Goal: Task Accomplishment & Management: Use online tool/utility

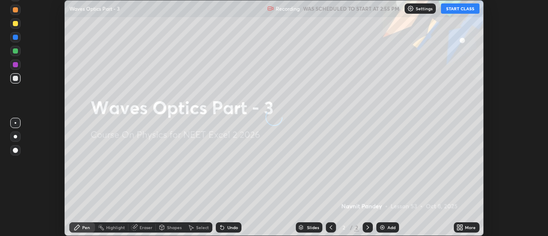
scroll to position [236, 548]
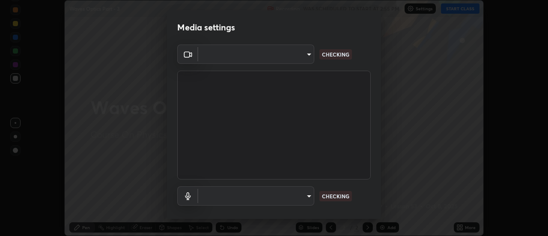
type input "de4d584312b4434b91bb48b0c0e382846541704910f56accdd629dbaa70238e6"
click at [307, 192] on body "Erase all Waves Optics Part - 3 Recording WAS SCHEDULED TO START AT 2:55 PM Set…" at bounding box center [274, 118] width 548 height 236
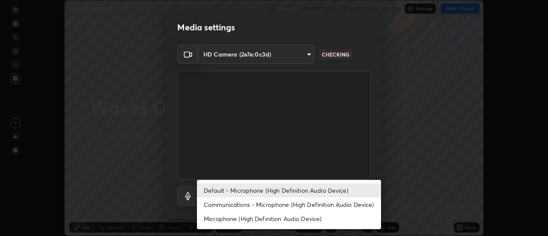
click at [330, 203] on li "Communications - Microphone (High Definition Audio Device)" at bounding box center [289, 205] width 184 height 14
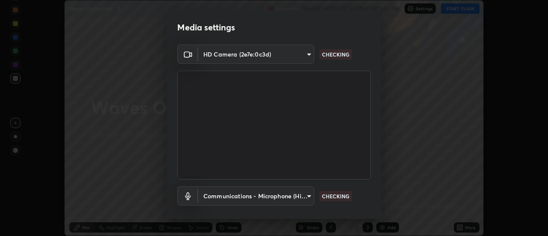
click at [309, 193] on body "Erase all Waves Optics Part - 3 Recording WAS SCHEDULED TO START AT 2:55 PM Set…" at bounding box center [274, 118] width 548 height 236
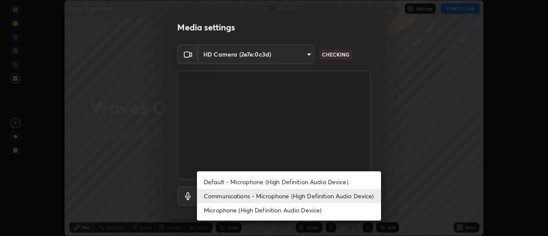
click at [315, 180] on li "Default - Microphone (High Definition Audio Device)" at bounding box center [289, 182] width 184 height 14
type input "default"
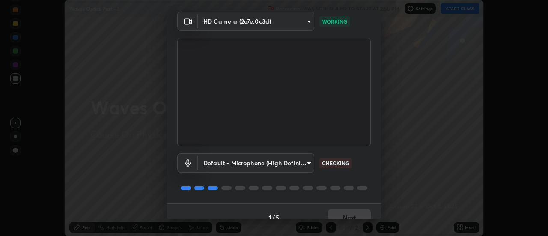
scroll to position [45, 0]
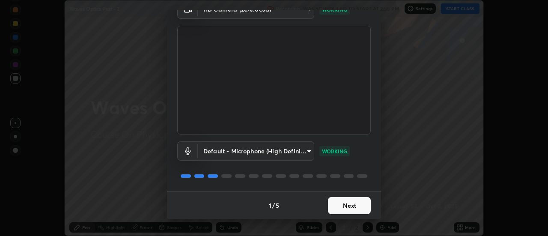
click at [353, 204] on button "Next" at bounding box center [349, 205] width 43 height 17
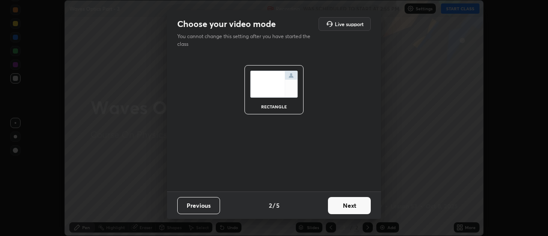
click at [357, 202] on button "Next" at bounding box center [349, 205] width 43 height 17
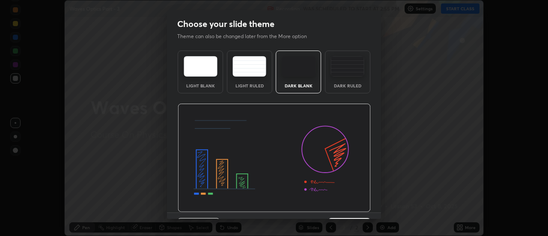
scroll to position [21, 0]
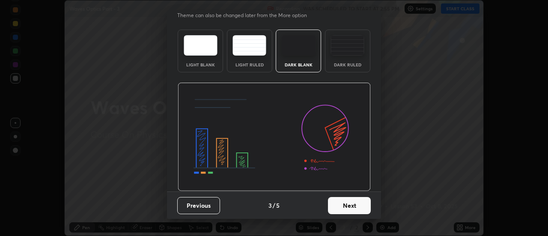
click at [350, 206] on button "Next" at bounding box center [349, 205] width 43 height 17
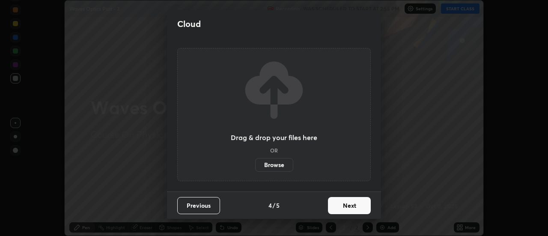
scroll to position [0, 0]
click at [355, 206] on button "Next" at bounding box center [349, 205] width 43 height 17
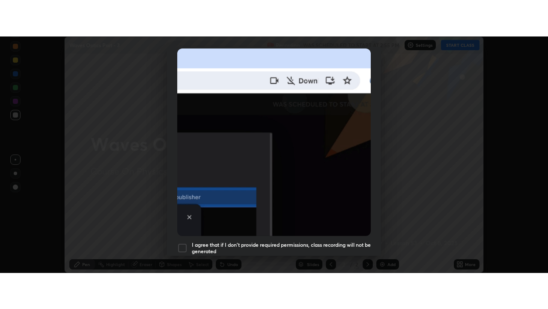
scroll to position [220, 0]
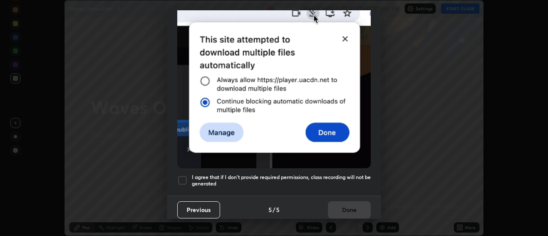
click at [183, 175] on div at bounding box center [182, 180] width 10 height 10
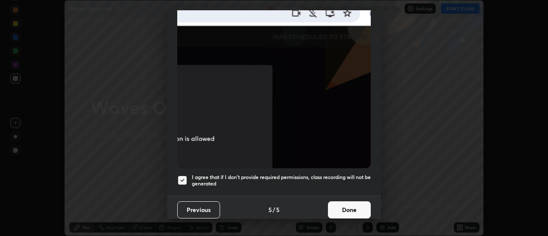
click at [356, 201] on button "Done" at bounding box center [349, 209] width 43 height 17
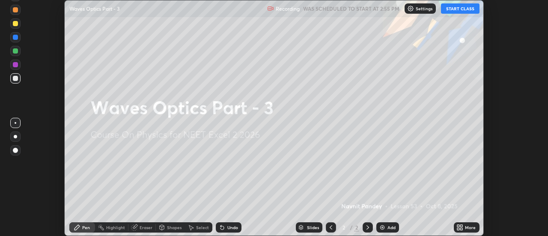
click at [465, 228] on div "More" at bounding box center [470, 227] width 11 height 4
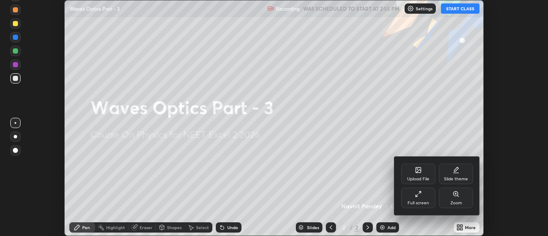
click at [426, 201] on div "Full screen" at bounding box center [418, 203] width 21 height 4
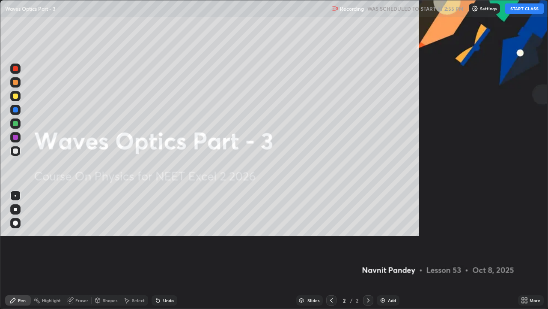
scroll to position [309, 548]
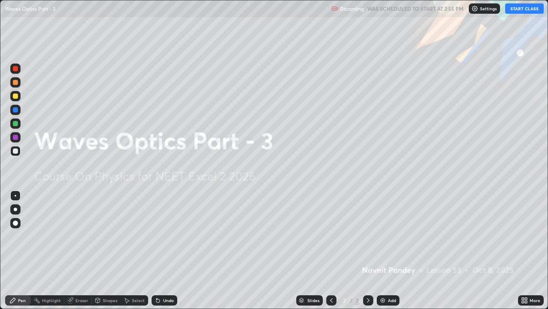
click at [532, 8] on button "START CLASS" at bounding box center [525, 8] width 39 height 10
click at [383, 236] on img at bounding box center [383, 300] width 7 height 7
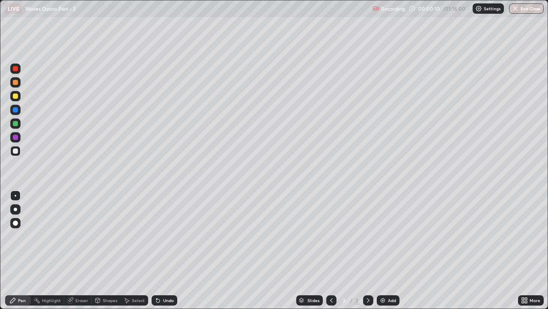
click at [16, 126] on div at bounding box center [15, 123] width 5 height 5
click at [160, 236] on div "Undo" at bounding box center [165, 300] width 26 height 10
click at [163, 236] on div "Undo" at bounding box center [168, 300] width 11 height 4
click at [16, 110] on div at bounding box center [15, 109] width 5 height 5
click at [168, 236] on div "Undo" at bounding box center [168, 300] width 11 height 4
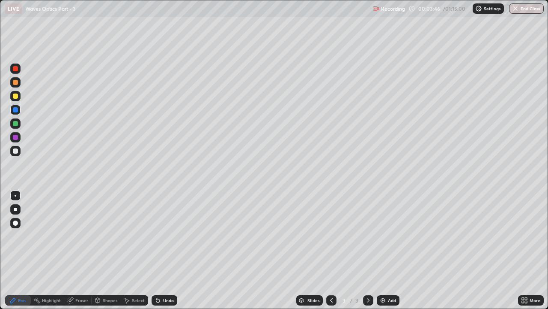
click at [164, 236] on div "Undo" at bounding box center [165, 300] width 26 height 10
click at [160, 236] on div "Undo" at bounding box center [165, 300] width 26 height 10
click at [18, 123] on div at bounding box center [15, 123] width 5 height 5
click at [78, 236] on div "Eraser" at bounding box center [81, 300] width 13 height 4
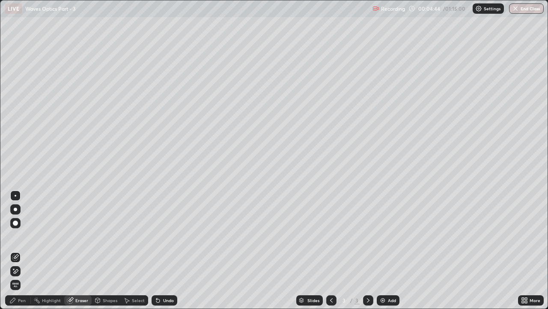
click at [24, 236] on div "Pen" at bounding box center [18, 300] width 26 height 10
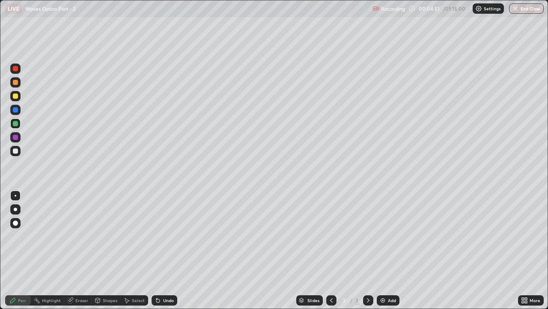
click at [160, 236] on icon at bounding box center [158, 300] width 7 height 7
click at [163, 236] on div "Undo" at bounding box center [168, 300] width 11 height 4
click at [76, 236] on div "Eraser" at bounding box center [81, 300] width 13 height 4
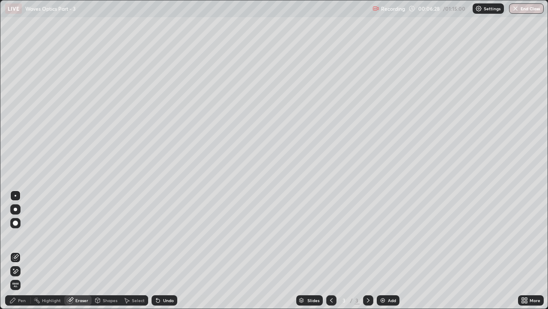
click at [22, 236] on div "Pen" at bounding box center [22, 300] width 8 height 4
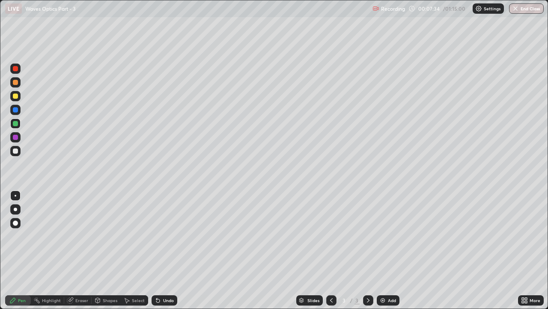
click at [372, 236] on div at bounding box center [368, 300] width 10 height 10
click at [382, 236] on img at bounding box center [383, 300] width 7 height 7
click at [19, 150] on div at bounding box center [15, 151] width 10 height 10
click at [16, 137] on div at bounding box center [15, 137] width 5 height 5
click at [16, 125] on div at bounding box center [15, 123] width 5 height 5
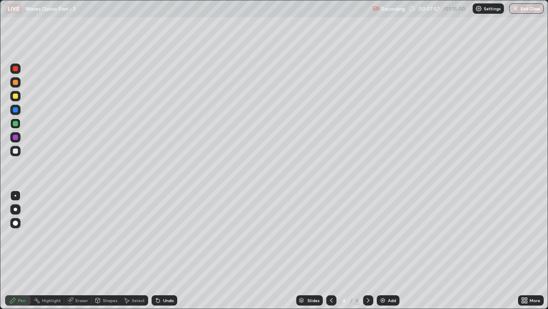
click at [16, 111] on div at bounding box center [15, 109] width 5 height 5
click at [161, 236] on div "Undo" at bounding box center [165, 300] width 26 height 10
click at [77, 236] on div "Eraser" at bounding box center [81, 300] width 13 height 4
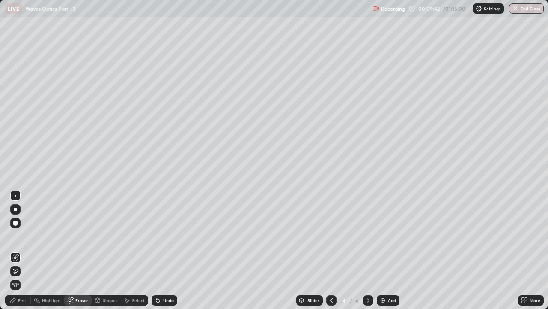
click at [27, 236] on div "Pen" at bounding box center [18, 300] width 26 height 10
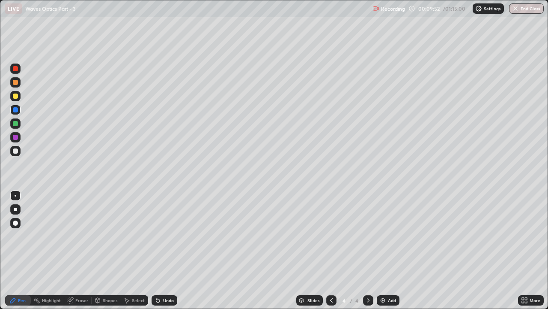
click at [163, 236] on div "Undo" at bounding box center [168, 300] width 11 height 4
click at [160, 236] on div "Undo" at bounding box center [165, 300] width 26 height 10
click at [163, 236] on div "Undo" at bounding box center [168, 300] width 11 height 4
click at [162, 236] on div "Undo" at bounding box center [165, 300] width 26 height 10
click at [81, 236] on div "Eraser" at bounding box center [77, 300] width 27 height 10
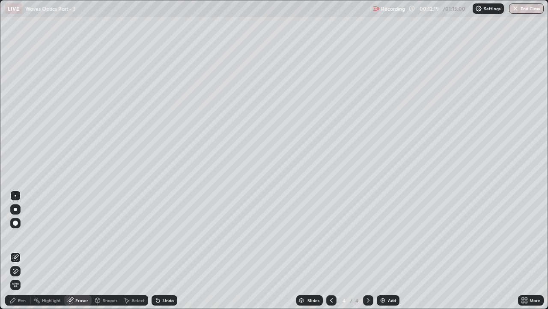
click at [21, 236] on div "Pen" at bounding box center [22, 300] width 8 height 4
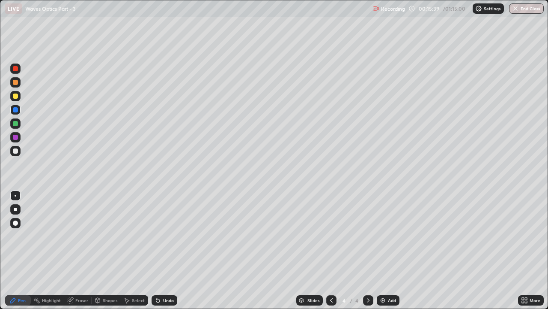
click at [372, 236] on div at bounding box center [368, 300] width 10 height 10
click at [384, 236] on img at bounding box center [383, 300] width 7 height 7
click at [18, 124] on div at bounding box center [15, 123] width 10 height 10
click at [15, 109] on div at bounding box center [15, 109] width 5 height 5
click at [16, 122] on div at bounding box center [15, 123] width 5 height 5
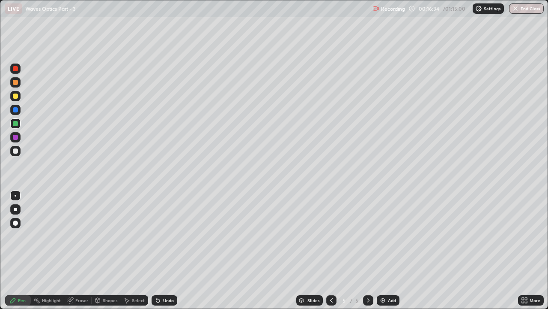
click at [18, 139] on div at bounding box center [15, 137] width 10 height 10
click at [367, 236] on icon at bounding box center [368, 300] width 7 height 7
click at [368, 236] on icon at bounding box center [368, 300] width 7 height 7
click at [383, 236] on img at bounding box center [383, 300] width 7 height 7
click at [20, 150] on div at bounding box center [15, 151] width 10 height 10
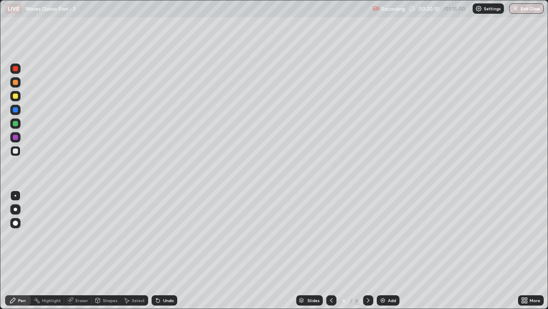
click at [17, 123] on div at bounding box center [15, 123] width 5 height 5
click at [17, 110] on div at bounding box center [15, 109] width 5 height 5
click at [16, 138] on div at bounding box center [15, 137] width 5 height 5
click at [15, 96] on div at bounding box center [15, 95] width 5 height 5
click at [16, 109] on div at bounding box center [15, 109] width 5 height 5
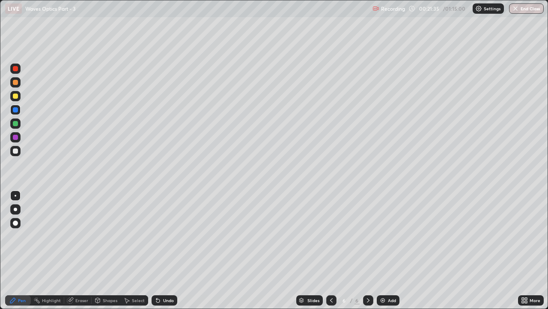
click at [17, 108] on div at bounding box center [15, 109] width 5 height 5
click at [16, 96] on div at bounding box center [15, 95] width 5 height 5
click at [16, 108] on div at bounding box center [15, 109] width 5 height 5
click at [156, 236] on icon at bounding box center [156, 298] width 1 height 1
click at [15, 96] on div at bounding box center [15, 95] width 5 height 5
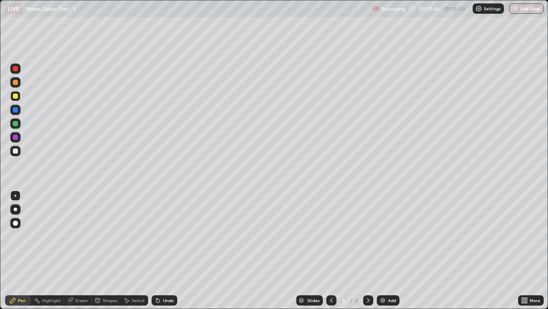
click at [157, 236] on icon at bounding box center [157, 300] width 3 height 3
click at [18, 110] on div at bounding box center [15, 109] width 5 height 5
click at [159, 236] on icon at bounding box center [157, 300] width 3 height 3
click at [17, 98] on div at bounding box center [15, 95] width 5 height 5
click at [18, 123] on div at bounding box center [15, 123] width 10 height 10
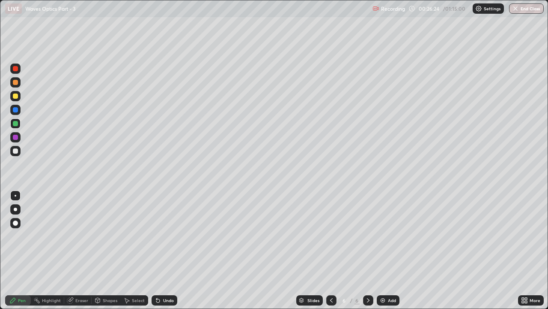
click at [372, 236] on div at bounding box center [368, 300] width 10 height 10
click at [384, 236] on img at bounding box center [383, 300] width 7 height 7
click at [15, 138] on div at bounding box center [15, 137] width 5 height 5
click at [17, 97] on div at bounding box center [15, 95] width 5 height 5
click at [16, 96] on div at bounding box center [15, 95] width 5 height 5
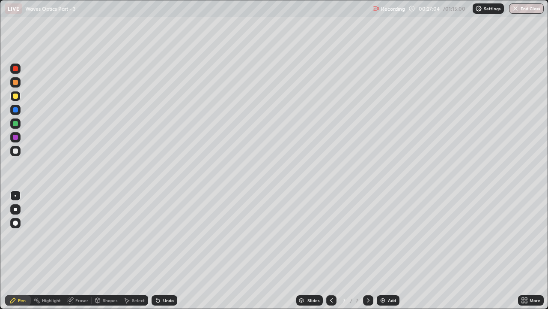
click at [159, 236] on icon at bounding box center [158, 300] width 7 height 7
click at [161, 236] on div "Undo" at bounding box center [165, 300] width 26 height 10
click at [16, 83] on div at bounding box center [15, 82] width 5 height 5
click at [19, 112] on div at bounding box center [15, 110] width 10 height 10
click at [163, 236] on div "Undo" at bounding box center [168, 300] width 11 height 4
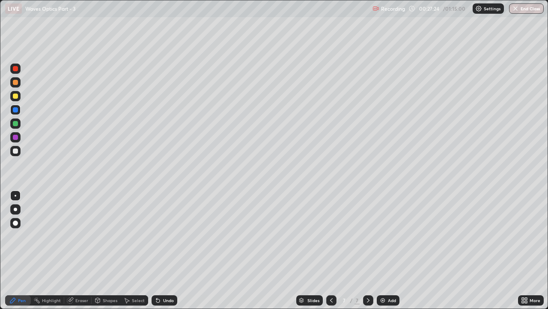
click at [161, 236] on div "Undo" at bounding box center [165, 300] width 26 height 10
click at [156, 236] on icon at bounding box center [156, 298] width 1 height 1
click at [163, 236] on div "Undo" at bounding box center [168, 300] width 11 height 4
click at [16, 96] on div at bounding box center [15, 95] width 5 height 5
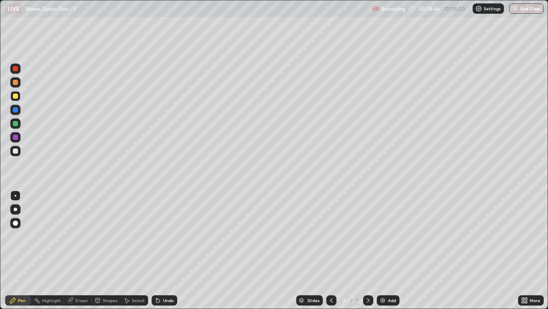
click at [84, 236] on div "Eraser" at bounding box center [81, 300] width 13 height 4
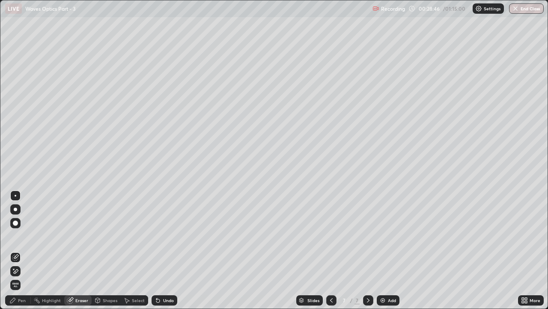
click at [17, 236] on icon at bounding box center [15, 270] width 7 height 7
click at [21, 236] on div "Pen" at bounding box center [18, 300] width 26 height 10
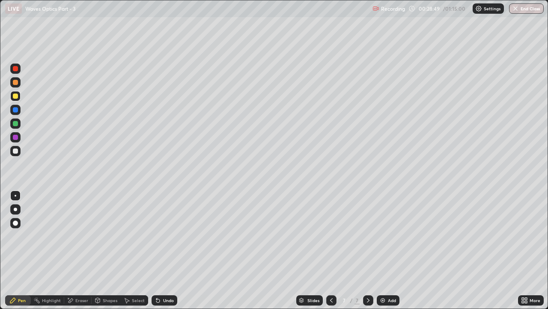
click at [18, 113] on div at bounding box center [15, 110] width 10 height 10
click at [16, 125] on div at bounding box center [15, 123] width 5 height 5
click at [167, 236] on div "Undo" at bounding box center [168, 300] width 11 height 4
click at [383, 236] on img at bounding box center [383, 300] width 7 height 7
click at [16, 108] on div at bounding box center [15, 109] width 5 height 5
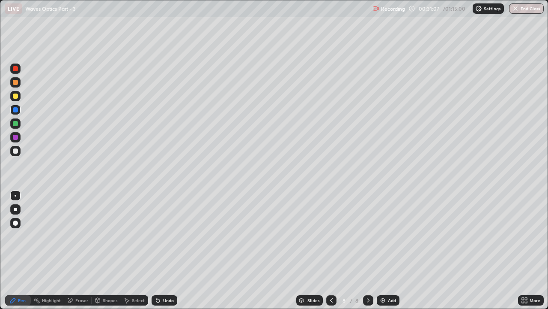
click at [13, 111] on div at bounding box center [15, 109] width 5 height 5
click at [15, 124] on div at bounding box center [15, 123] width 5 height 5
click at [158, 236] on icon at bounding box center [157, 300] width 3 height 3
click at [159, 236] on icon at bounding box center [158, 300] width 7 height 7
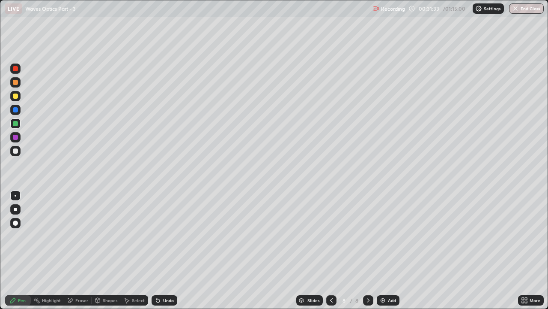
click at [157, 236] on icon at bounding box center [157, 300] width 3 height 3
click at [15, 97] on div at bounding box center [15, 95] width 5 height 5
click at [335, 236] on div at bounding box center [332, 300] width 10 height 10
click at [368, 236] on icon at bounding box center [368, 300] width 7 height 7
click at [19, 111] on div at bounding box center [15, 110] width 10 height 10
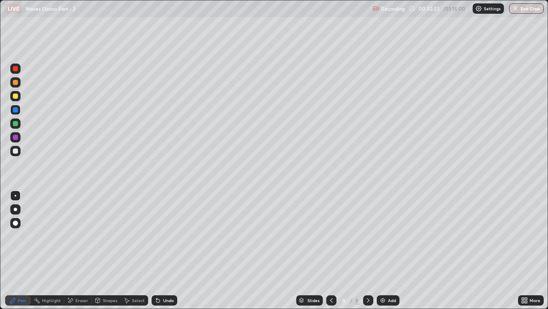
click at [19, 97] on div at bounding box center [15, 96] width 10 height 10
click at [16, 123] on div at bounding box center [15, 123] width 5 height 5
click at [368, 236] on icon at bounding box center [368, 300] width 7 height 7
click at [383, 236] on img at bounding box center [383, 300] width 7 height 7
click at [165, 236] on div "Undo" at bounding box center [168, 300] width 11 height 4
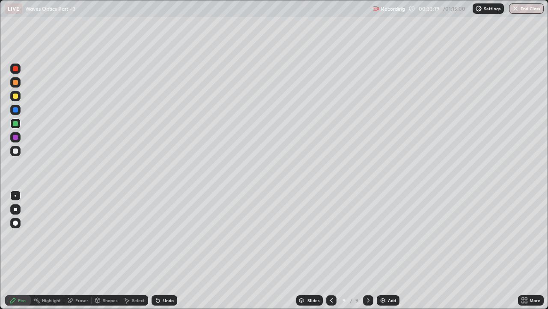
click at [164, 236] on div "Undo" at bounding box center [165, 300] width 26 height 10
click at [160, 236] on icon at bounding box center [158, 300] width 7 height 7
click at [158, 236] on icon at bounding box center [157, 300] width 3 height 3
click at [17, 110] on div at bounding box center [15, 109] width 5 height 5
click at [14, 97] on div at bounding box center [15, 95] width 5 height 5
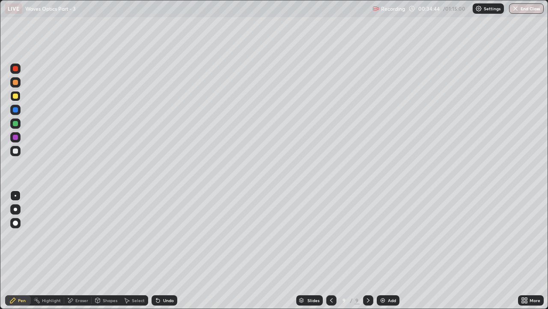
click at [19, 127] on div at bounding box center [15, 123] width 10 height 10
click at [12, 138] on div at bounding box center [15, 137] width 10 height 10
click at [15, 110] on div at bounding box center [15, 109] width 5 height 5
click at [331, 236] on icon at bounding box center [331, 300] width 7 height 7
click at [368, 236] on icon at bounding box center [368, 300] width 7 height 7
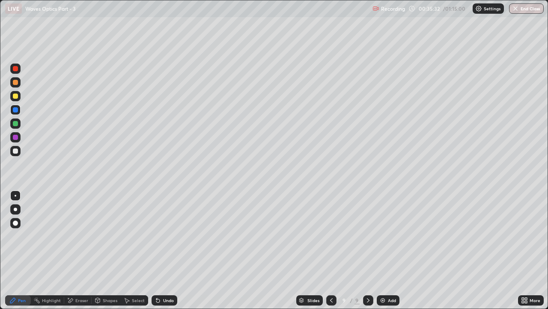
click at [165, 236] on div "Undo" at bounding box center [168, 300] width 11 height 4
click at [372, 236] on div at bounding box center [368, 300] width 10 height 10
click at [383, 236] on img at bounding box center [383, 300] width 7 height 7
click at [14, 96] on div at bounding box center [15, 95] width 5 height 5
click at [331, 236] on div at bounding box center [331, 300] width 10 height 10
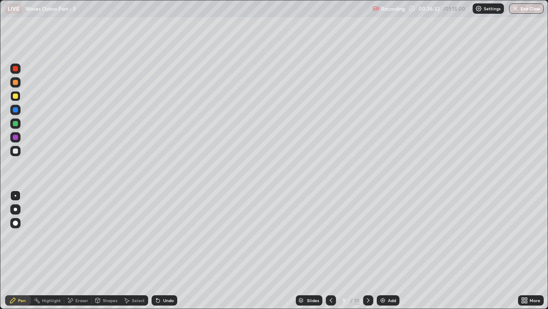
click at [369, 236] on icon at bounding box center [368, 300] width 7 height 7
click at [163, 236] on div "Undo" at bounding box center [168, 300] width 11 height 4
click at [16, 108] on div at bounding box center [15, 109] width 5 height 5
click at [330, 236] on icon at bounding box center [331, 300] width 3 height 4
click at [329, 236] on icon at bounding box center [331, 300] width 7 height 7
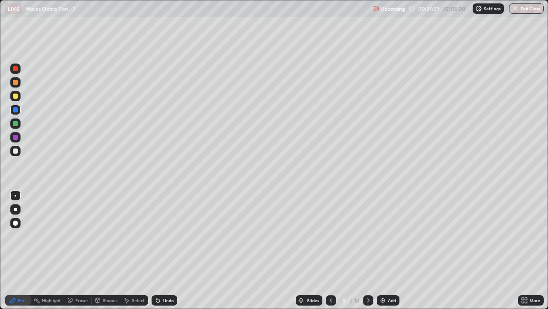
click at [330, 236] on icon at bounding box center [331, 300] width 7 height 7
click at [163, 236] on div "Undo" at bounding box center [168, 300] width 11 height 4
click at [161, 236] on div "Undo" at bounding box center [165, 300] width 26 height 10
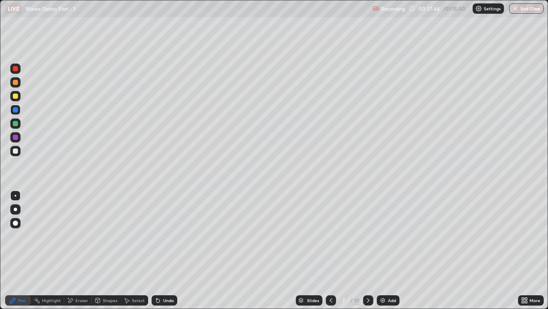
click at [161, 236] on div "Undo" at bounding box center [165, 300] width 26 height 10
click at [368, 236] on icon at bounding box center [368, 300] width 7 height 7
click at [341, 236] on div "8" at bounding box center [344, 299] width 9 height 5
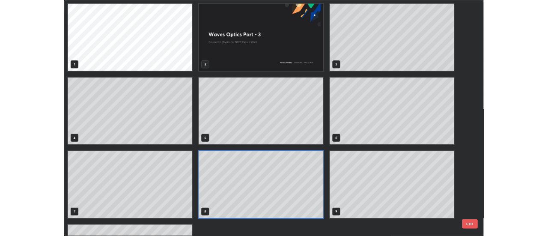
scroll to position [305, 543]
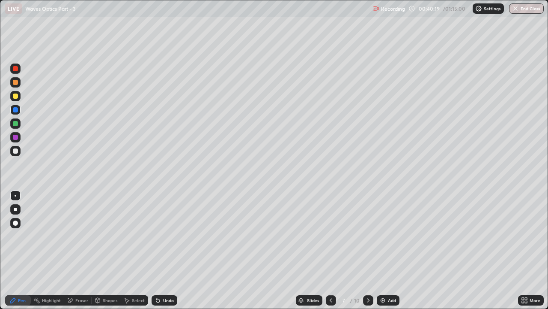
click at [365, 236] on icon at bounding box center [368, 300] width 7 height 7
click at [370, 236] on div at bounding box center [368, 300] width 10 height 10
click at [369, 236] on icon at bounding box center [368, 300] width 7 height 7
click at [368, 236] on icon at bounding box center [368, 300] width 7 height 7
click at [16, 151] on div at bounding box center [15, 150] width 5 height 5
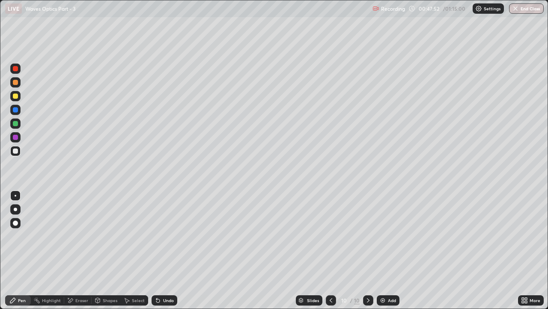
click at [20, 123] on div at bounding box center [15, 123] width 10 height 10
click at [331, 236] on icon at bounding box center [331, 300] width 7 height 7
click at [330, 236] on icon at bounding box center [331, 300] width 7 height 7
click at [368, 236] on icon at bounding box center [368, 300] width 7 height 7
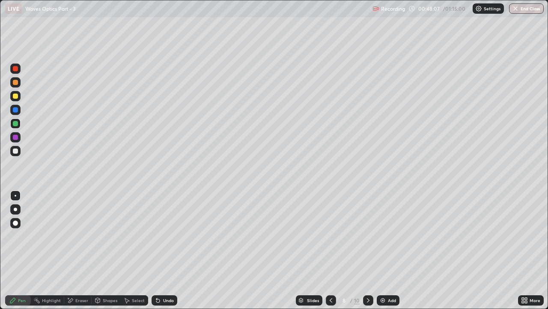
click at [368, 236] on icon at bounding box center [368, 300] width 7 height 7
click at [367, 236] on icon at bounding box center [368, 300] width 7 height 7
click at [19, 109] on div at bounding box center [15, 110] width 10 height 10
click at [17, 94] on div at bounding box center [15, 95] width 5 height 5
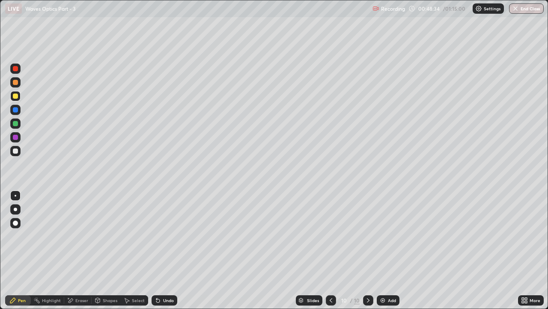
click at [18, 122] on div at bounding box center [15, 123] width 5 height 5
click at [16, 108] on div at bounding box center [15, 109] width 5 height 5
click at [163, 236] on div "Undo" at bounding box center [168, 300] width 11 height 4
click at [15, 123] on div at bounding box center [15, 123] width 5 height 5
click at [19, 97] on div at bounding box center [15, 96] width 10 height 10
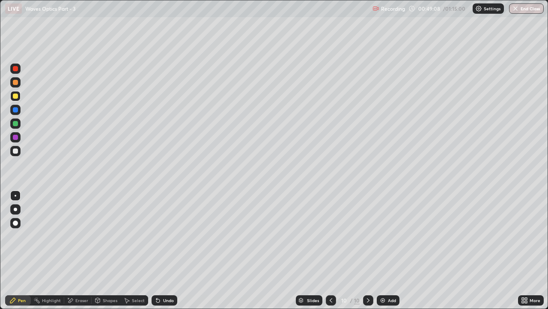
click at [17, 108] on div at bounding box center [15, 109] width 5 height 5
click at [16, 139] on div at bounding box center [15, 137] width 5 height 5
click at [165, 236] on div "Undo" at bounding box center [165, 300] width 26 height 10
click at [167, 236] on div "Undo" at bounding box center [168, 300] width 11 height 4
click at [380, 236] on img at bounding box center [383, 300] width 7 height 7
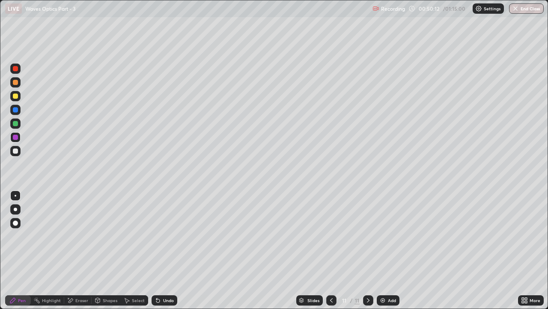
click at [18, 127] on div at bounding box center [15, 123] width 10 height 10
click at [158, 236] on icon at bounding box center [157, 300] width 3 height 3
click at [163, 236] on div "Undo" at bounding box center [168, 300] width 11 height 4
click at [15, 122] on div at bounding box center [15, 123] width 5 height 5
click at [15, 136] on div at bounding box center [15, 137] width 5 height 5
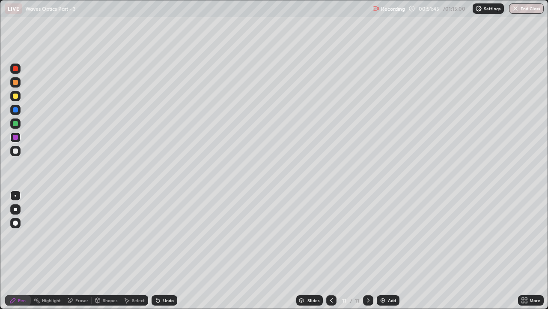
click at [16, 123] on div at bounding box center [15, 123] width 5 height 5
click at [331, 236] on icon at bounding box center [331, 300] width 7 height 7
click at [17, 109] on div at bounding box center [15, 109] width 5 height 5
click at [15, 95] on div at bounding box center [15, 95] width 5 height 5
click at [368, 236] on icon at bounding box center [368, 300] width 7 height 7
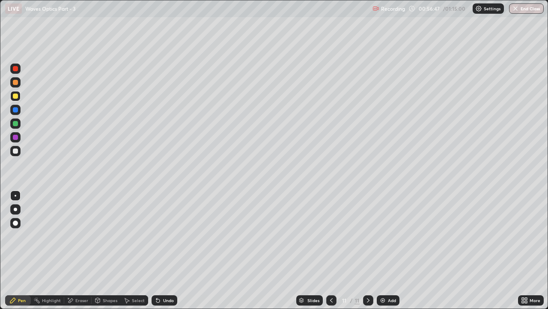
click at [387, 236] on div "Add" at bounding box center [388, 300] width 23 height 10
click at [17, 147] on div at bounding box center [15, 151] width 10 height 10
click at [16, 123] on div at bounding box center [15, 123] width 5 height 5
click at [17, 107] on div at bounding box center [15, 109] width 5 height 5
click at [159, 236] on div "Undo" at bounding box center [165, 300] width 26 height 10
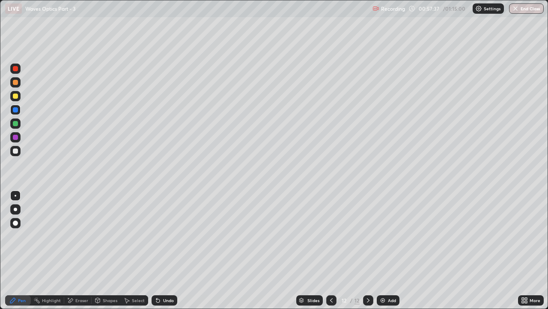
click at [18, 97] on div at bounding box center [15, 95] width 5 height 5
click at [160, 236] on div "Undo" at bounding box center [165, 300] width 26 height 10
click at [19, 105] on div at bounding box center [15, 110] width 10 height 14
click at [168, 236] on div "Undo" at bounding box center [168, 300] width 11 height 4
click at [19, 126] on div at bounding box center [15, 123] width 10 height 10
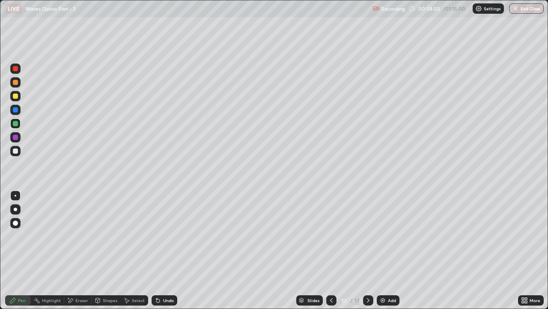
click at [16, 111] on div at bounding box center [15, 109] width 5 height 5
click at [369, 236] on icon at bounding box center [368, 300] width 7 height 7
click at [383, 236] on img at bounding box center [383, 300] width 7 height 7
click at [330, 236] on icon at bounding box center [331, 300] width 3 height 4
click at [368, 236] on icon at bounding box center [368, 300] width 7 height 7
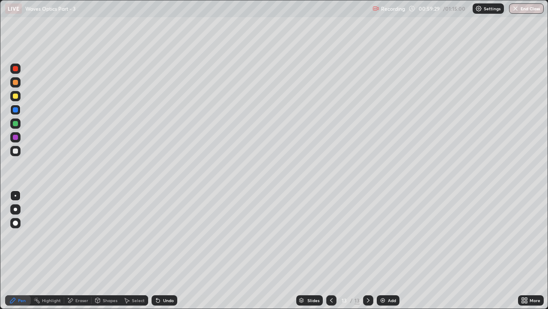
click at [332, 236] on icon at bounding box center [331, 300] width 7 height 7
click at [366, 236] on icon at bounding box center [368, 300] width 7 height 7
click at [156, 236] on icon at bounding box center [156, 298] width 1 height 1
click at [159, 236] on div "Undo" at bounding box center [165, 300] width 26 height 10
click at [17, 125] on div at bounding box center [15, 123] width 5 height 5
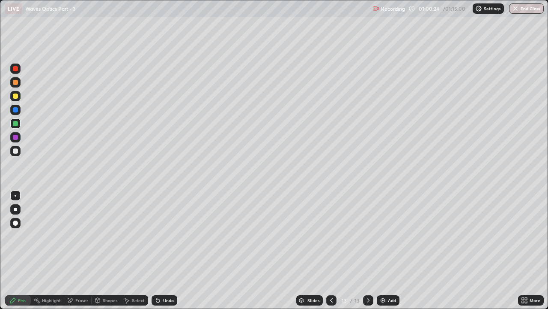
click at [18, 110] on div at bounding box center [15, 109] width 5 height 5
click at [163, 236] on div "Undo" at bounding box center [168, 300] width 11 height 4
click at [15, 119] on div at bounding box center [15, 123] width 10 height 10
click at [163, 236] on div "Undo" at bounding box center [168, 300] width 11 height 4
click at [174, 236] on div "Undo" at bounding box center [165, 300] width 26 height 10
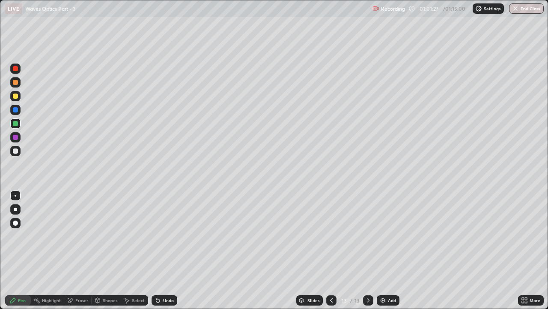
click at [330, 236] on icon at bounding box center [331, 300] width 7 height 7
click at [372, 236] on div at bounding box center [368, 300] width 10 height 10
click at [530, 10] on button "End Class" at bounding box center [526, 8] width 35 height 10
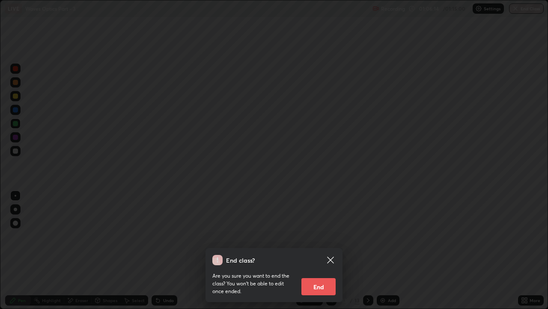
click at [327, 236] on button "End" at bounding box center [319, 286] width 34 height 17
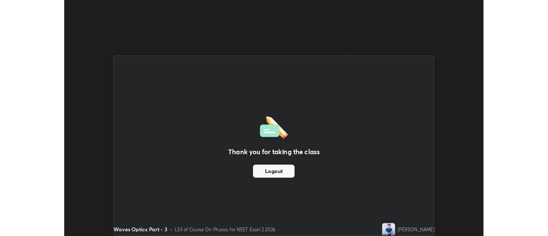
scroll to position [42613, 42301]
